Goal: Task Accomplishment & Management: Manage account settings

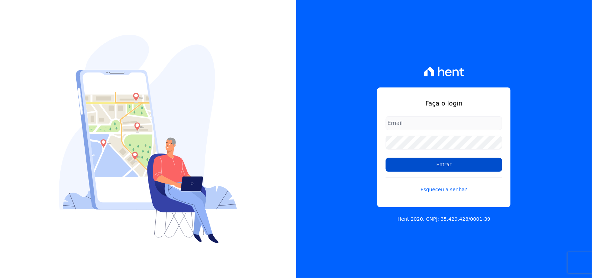
type input "renato.rodrigues@viasul.com"
click at [411, 169] on input "Entrar" at bounding box center [444, 165] width 117 height 14
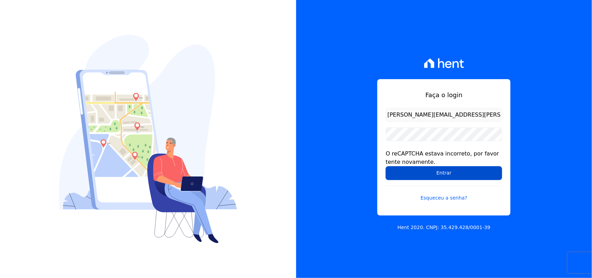
click at [445, 167] on input "Entrar" at bounding box center [444, 173] width 117 height 14
